Goal: Book appointment/travel/reservation

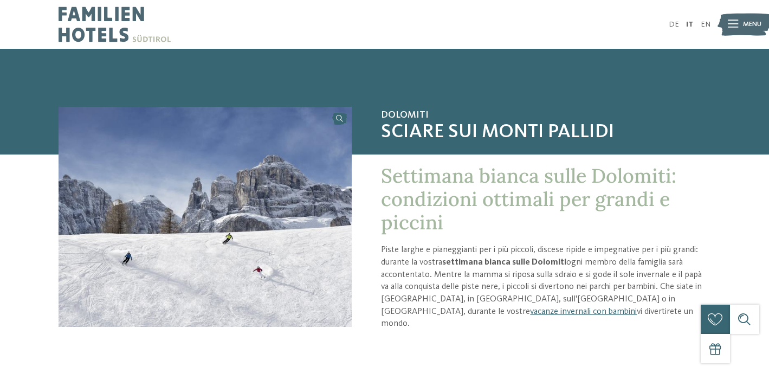
click at [757, 22] on span "Menu" at bounding box center [752, 25] width 18 height 10
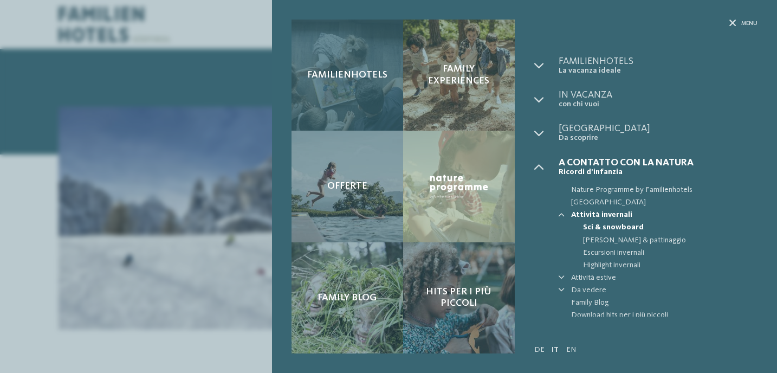
click at [342, 85] on div "Familienhotels" at bounding box center [348, 75] width 112 height 111
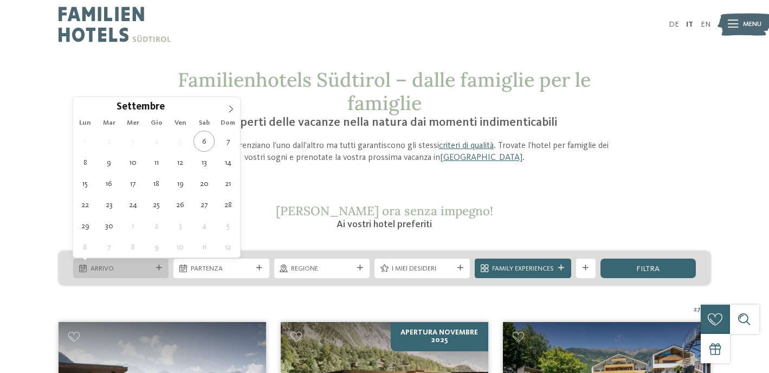
click at [92, 264] on span "Arrivo" at bounding box center [121, 269] width 61 height 10
click at [230, 115] on div "Settembre **** Lun Mar Mer Gio Ven Sab Dom 1 2 3 4 5 6 7 8 9 10 11 12 13 14 15 …" at bounding box center [156, 177] width 167 height 160
click at [230, 107] on icon at bounding box center [231, 109] width 4 height 7
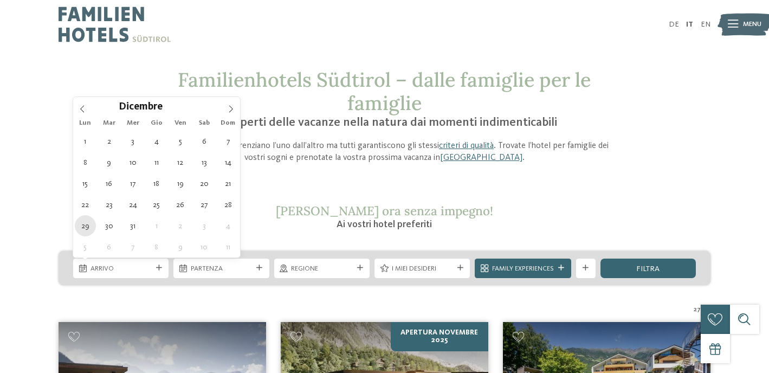
type div "29.12.2025"
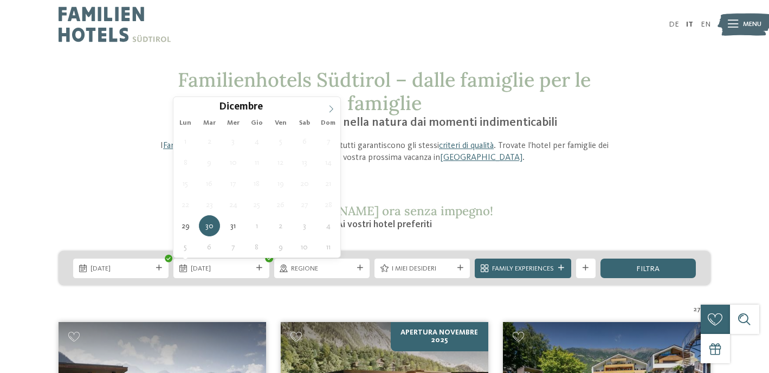
type input "****"
click at [327, 108] on icon at bounding box center [331, 109] width 8 height 8
type div "02.01.2026"
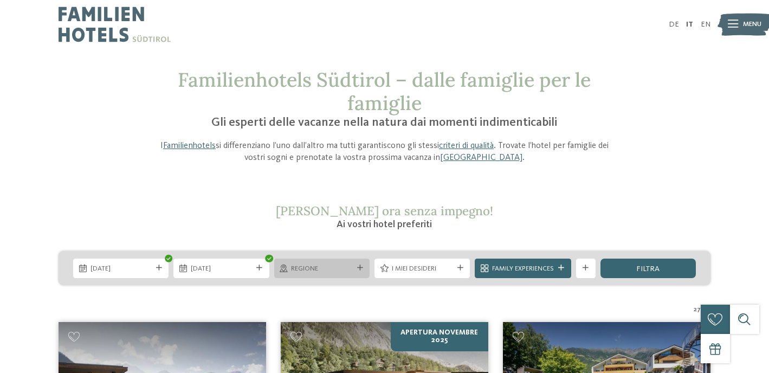
click at [363, 267] on div at bounding box center [360, 268] width 10 height 6
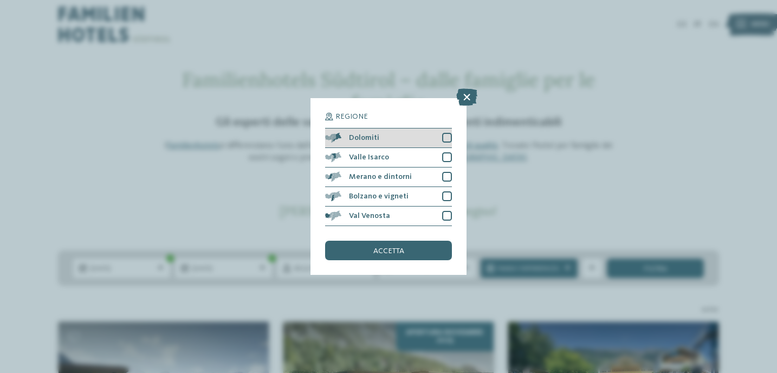
click at [445, 136] on div at bounding box center [447, 138] width 10 height 10
click at [408, 250] on div "accetta" at bounding box center [388, 251] width 127 height 20
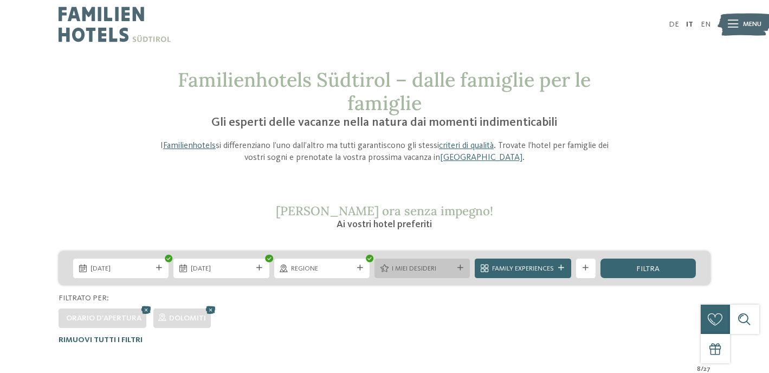
click at [436, 270] on span "I miei desideri" at bounding box center [422, 269] width 61 height 10
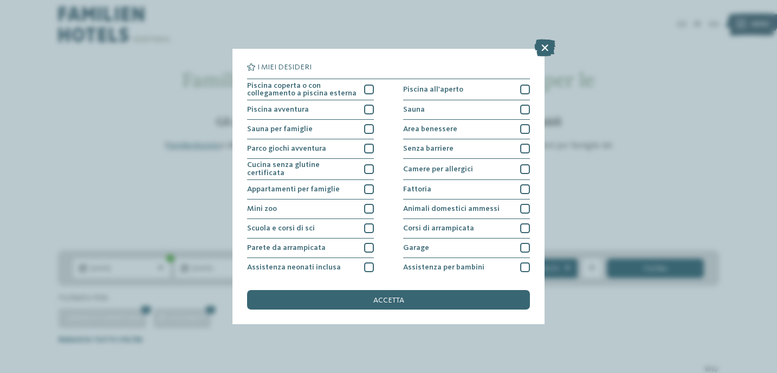
click at [658, 179] on div "I miei desideri Piscina coperta o con collegamento a piscina esterna Piscina al…" at bounding box center [388, 186] width 777 height 373
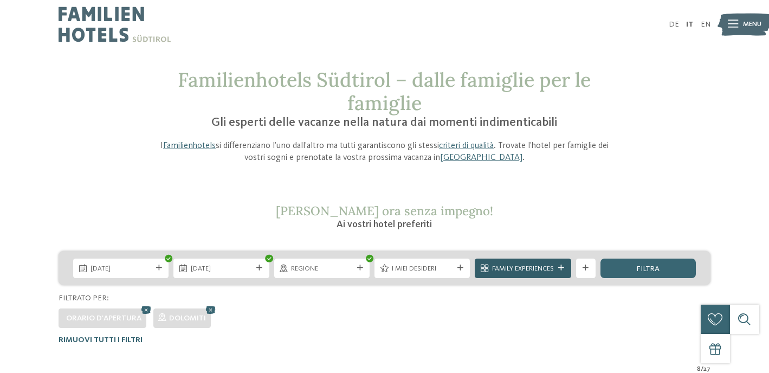
click at [544, 268] on span "Family Experiences" at bounding box center [523, 269] width 62 height 10
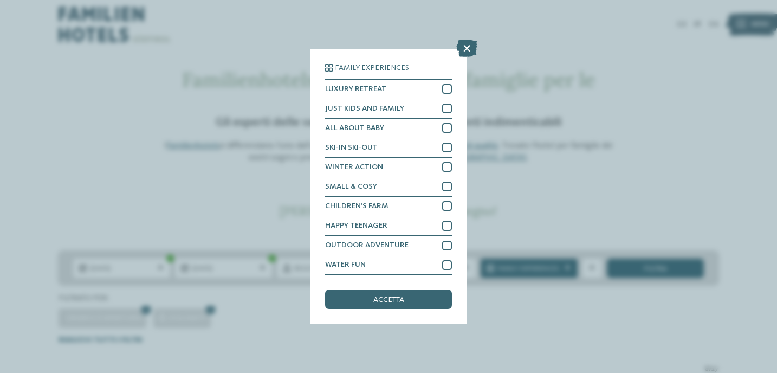
click at [537, 194] on div "Family Experiences LUXURY RETREAT JUST KIDS AND FAMILY" at bounding box center [388, 186] width 777 height 373
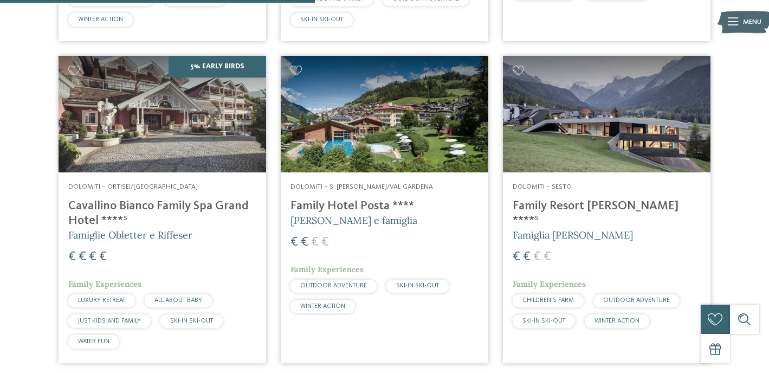
scroll to position [632, 0]
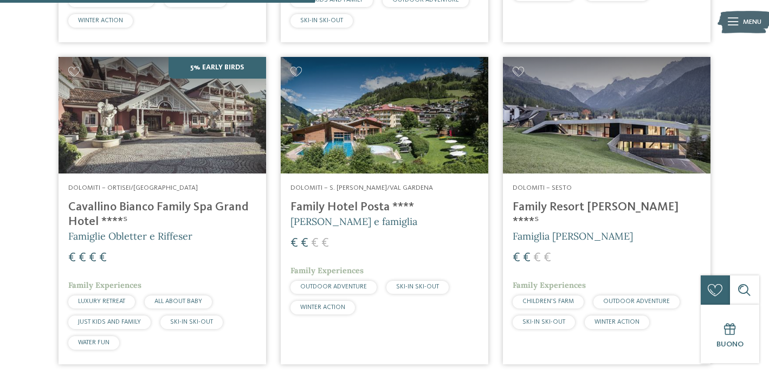
click at [437, 155] on img at bounding box center [385, 115] width 208 height 117
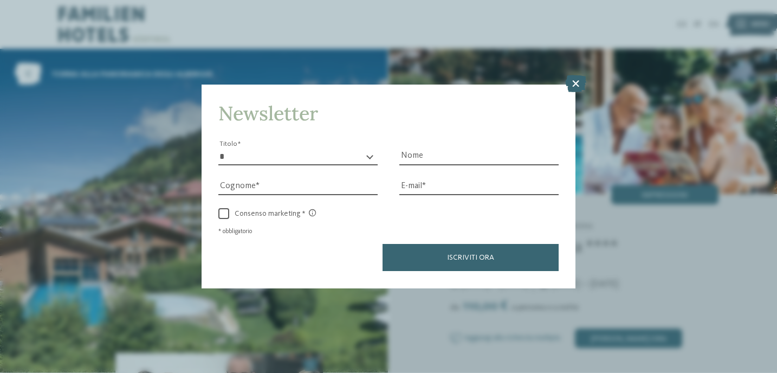
click at [686, 241] on div "Newsletter * ****** ******* ******** ****** Titolo Nome Cognome Fax" at bounding box center [388, 186] width 777 height 373
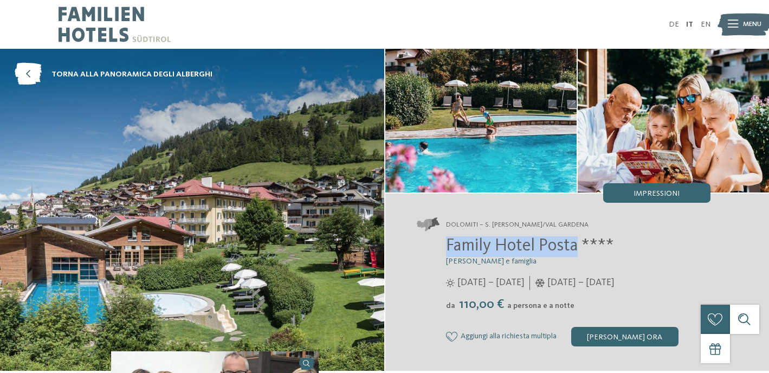
drag, startPoint x: 578, startPoint y: 248, endPoint x: 435, endPoint y: 246, distance: 143.1
click at [436, 246] on div "Family Hotel Posta **** Elisabeth Ploner e famiglia 08/06/2025 – 28/09/2025 da" at bounding box center [564, 291] width 294 height 110
copy span "Family Hotel Posta"
